Goal: Task Accomplishment & Management: Use online tool/utility

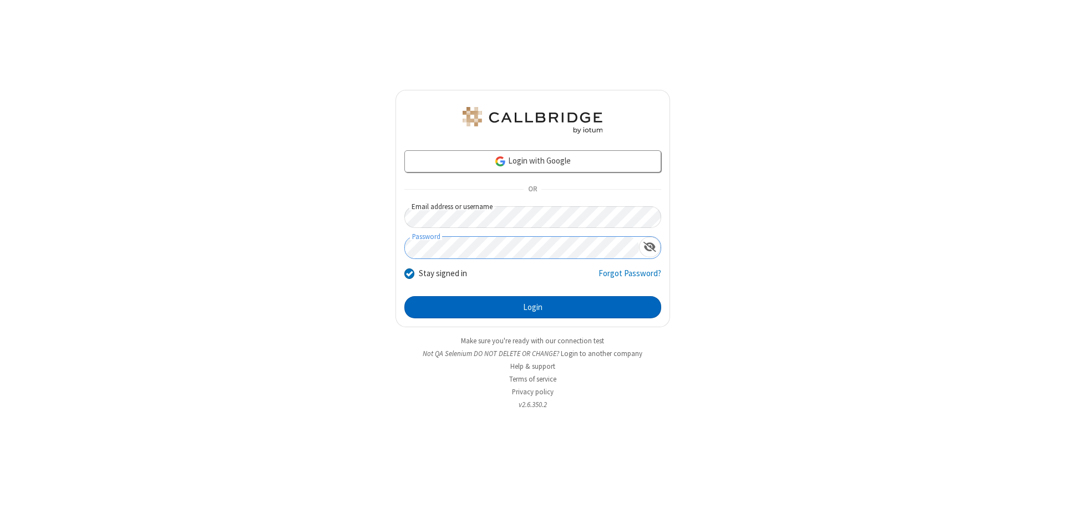
click at [533, 307] on button "Login" at bounding box center [532, 307] width 257 height 22
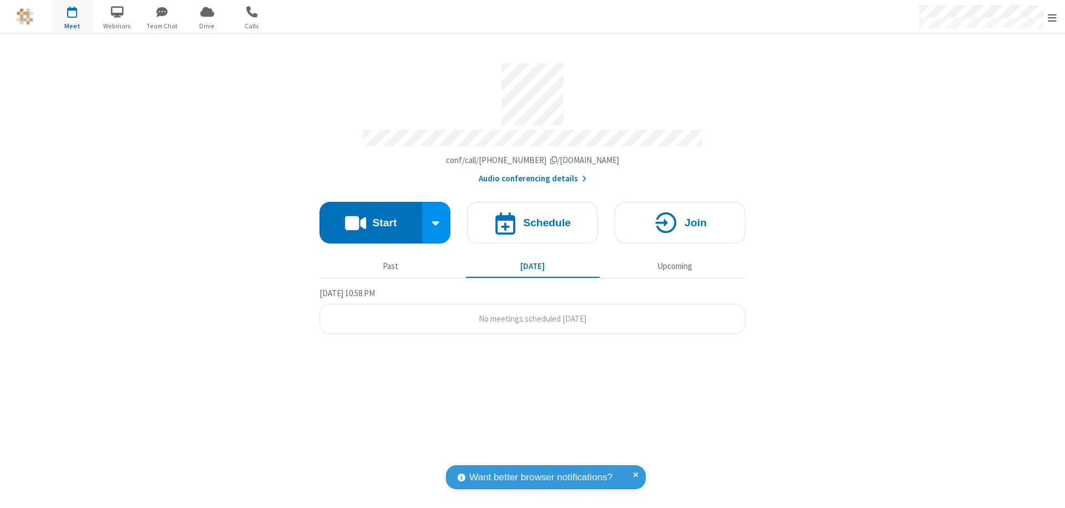
click at [371, 217] on button "Start" at bounding box center [371, 223] width 103 height 42
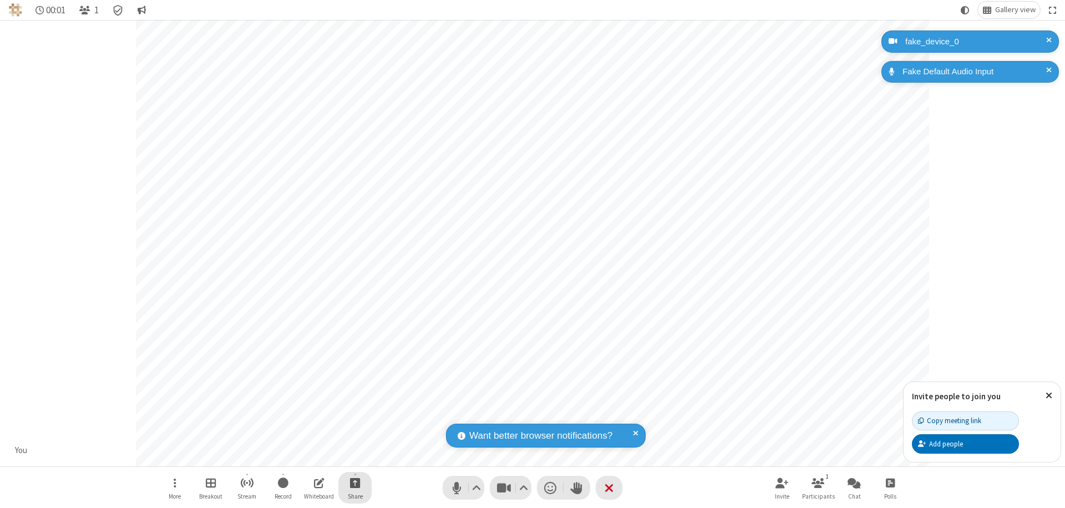
click at [355, 483] on span "Start sharing" at bounding box center [355, 483] width 11 height 14
click at [355, 415] on span "Share additional camera" at bounding box center [362, 417] width 82 height 9
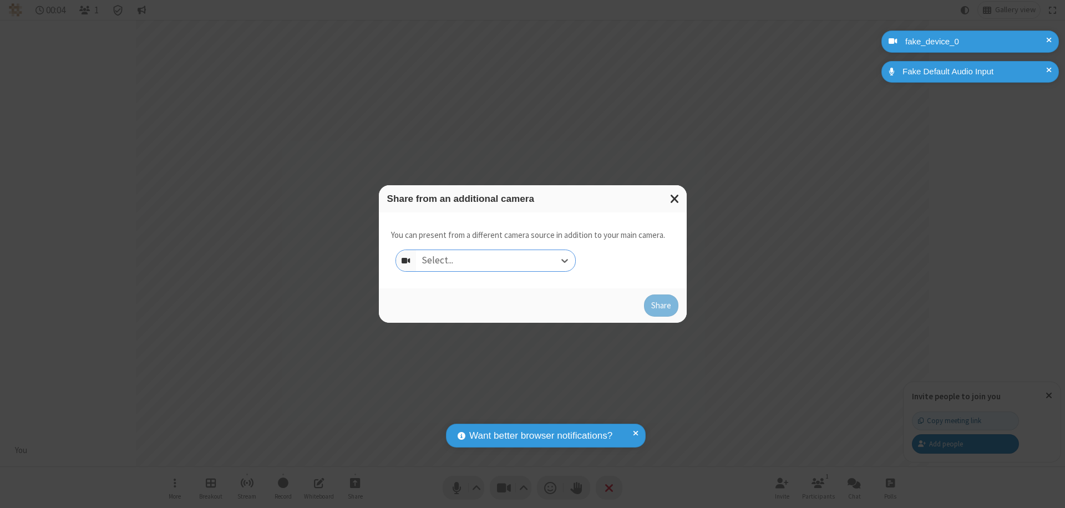
click at [495, 261] on div "Select..." at bounding box center [495, 260] width 159 height 21
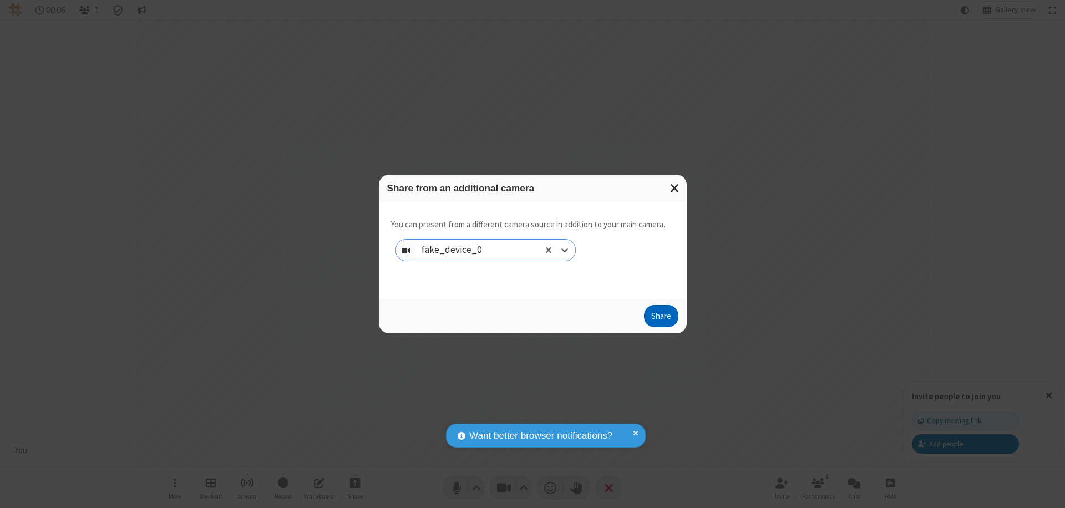
click at [661, 318] on button "Share" at bounding box center [661, 316] width 34 height 22
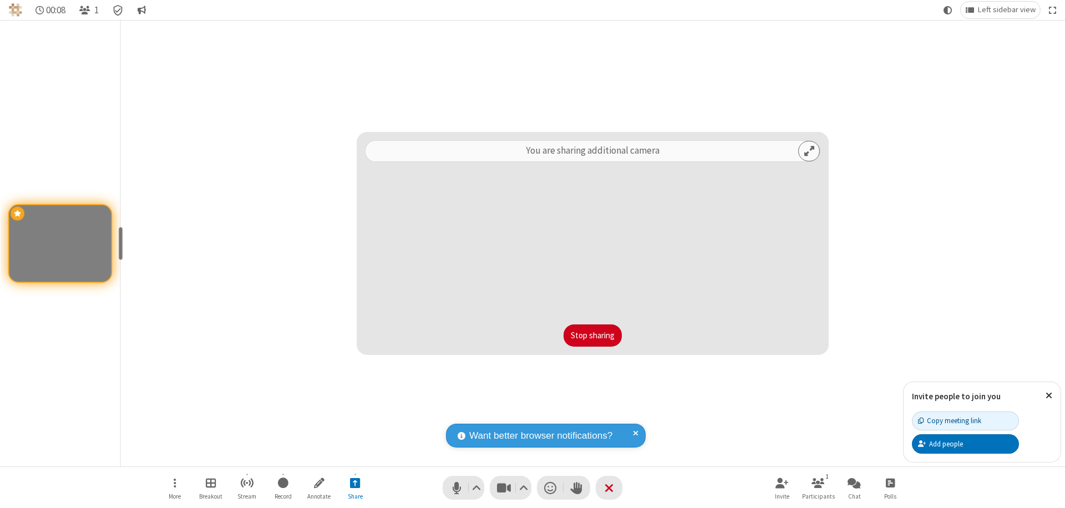
click at [593, 336] on button "Stop sharing" at bounding box center [593, 336] width 58 height 22
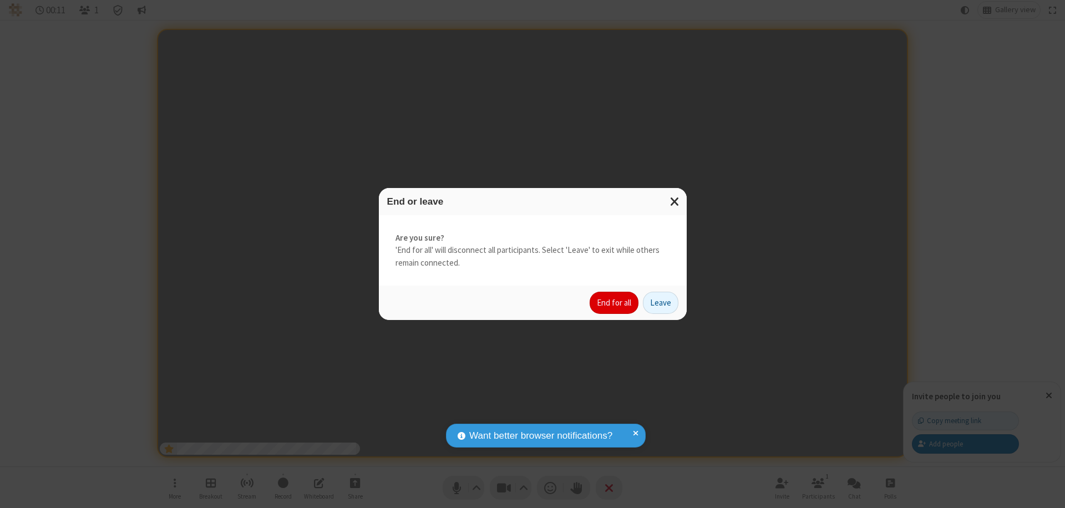
click at [615, 303] on button "End for all" at bounding box center [614, 303] width 49 height 22
